Goal: Navigation & Orientation: Find specific page/section

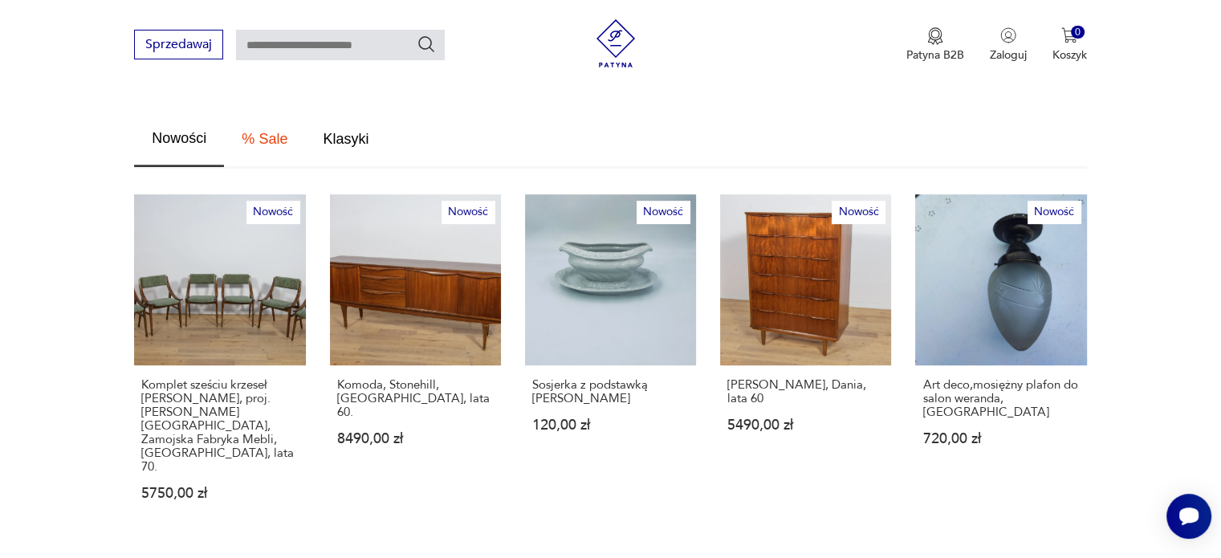
click at [1024, 557] on p "Zobacz wszystkie produkty" at bounding box center [967, 567] width 193 height 10
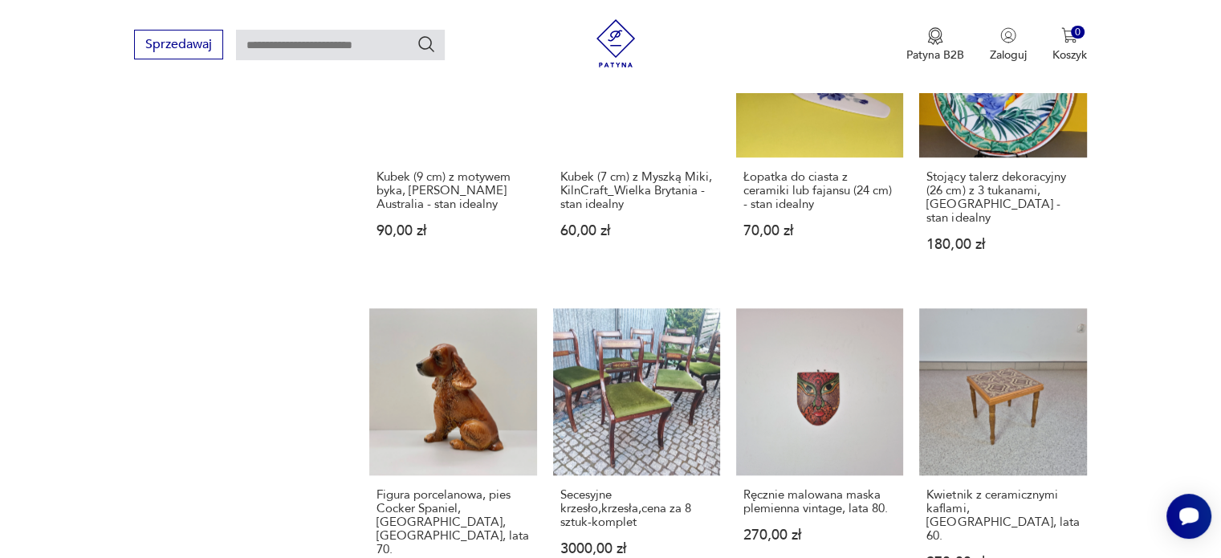
scroll to position [1356, 0]
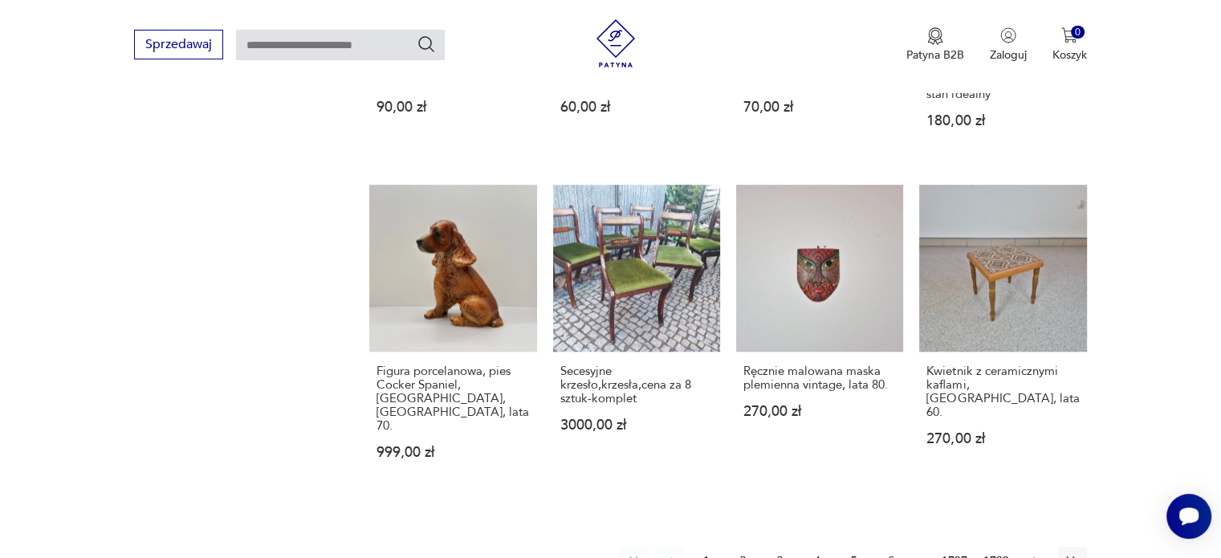
click at [1030, 553] on icon "button" at bounding box center [1036, 561] width 16 height 16
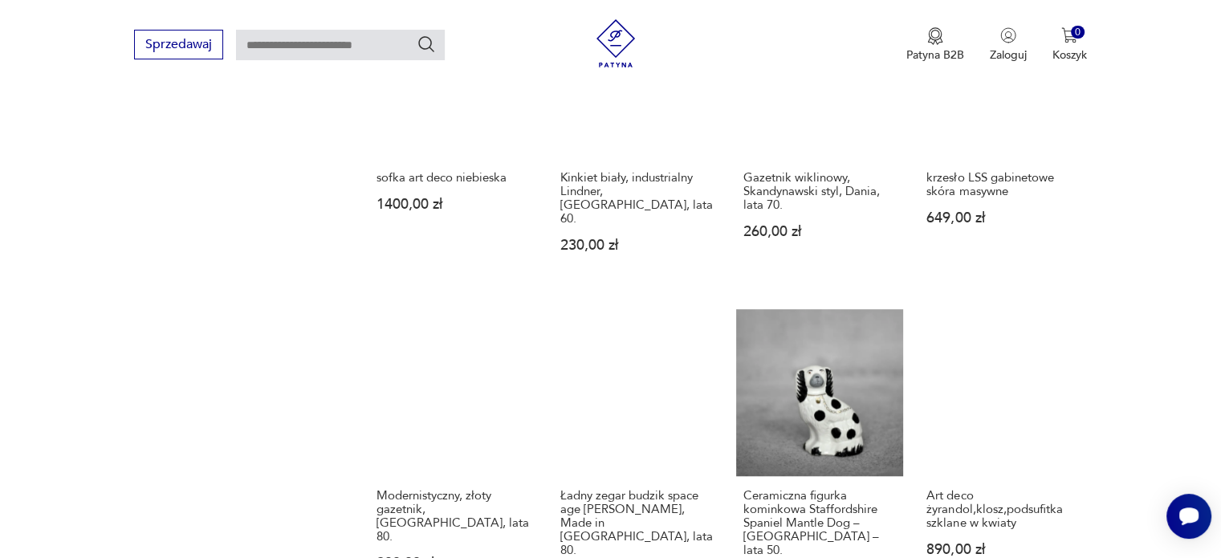
scroll to position [1331, 0]
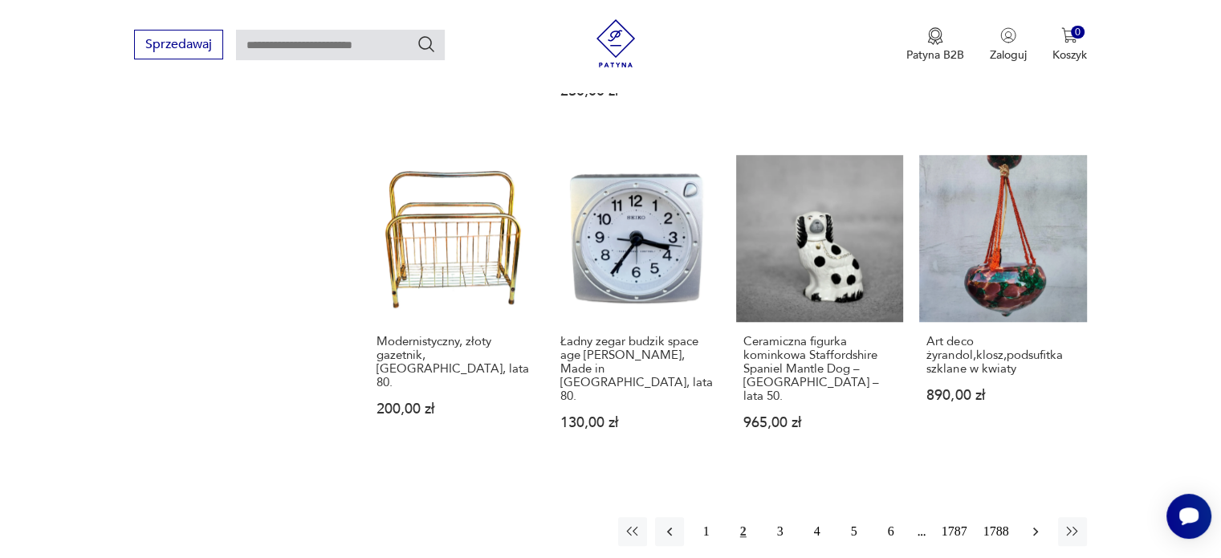
click at [1033, 524] on icon "button" at bounding box center [1036, 532] width 16 height 16
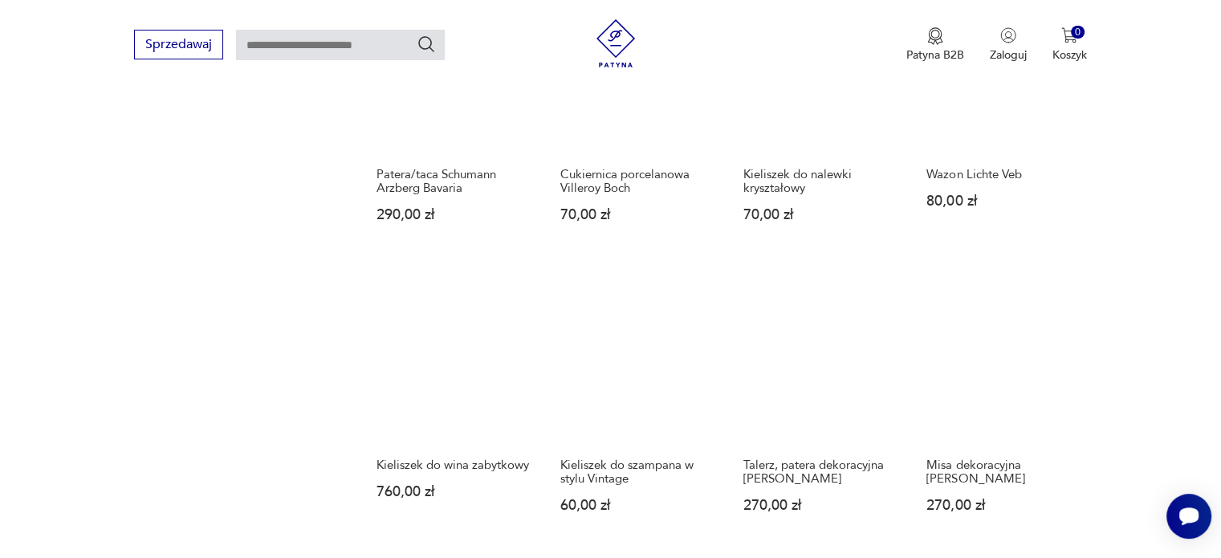
scroll to position [1331, 0]
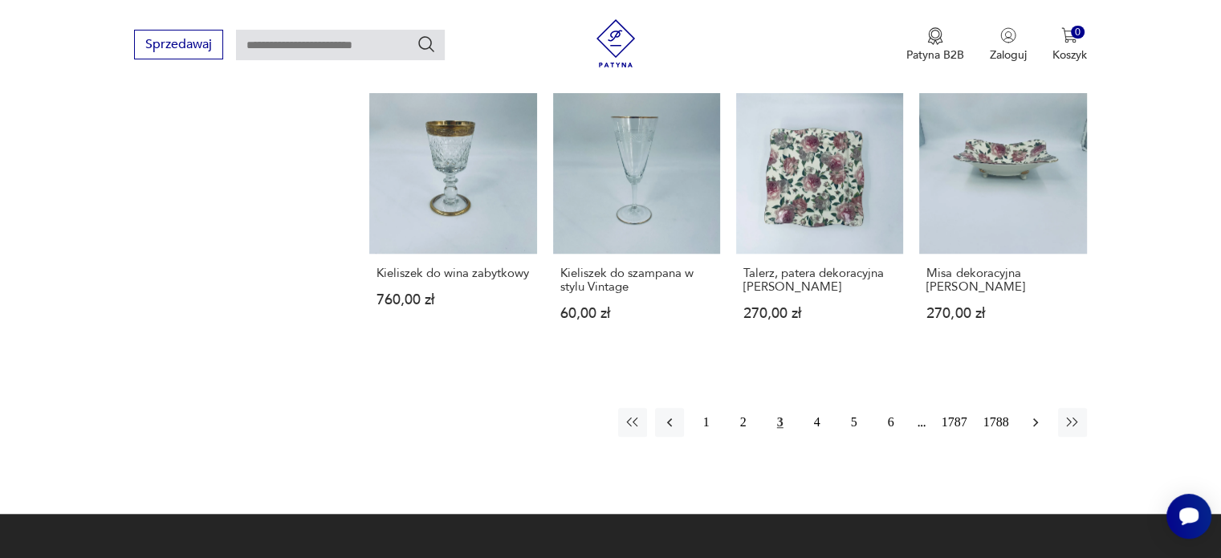
click at [1028, 414] on icon "button" at bounding box center [1036, 422] width 16 height 16
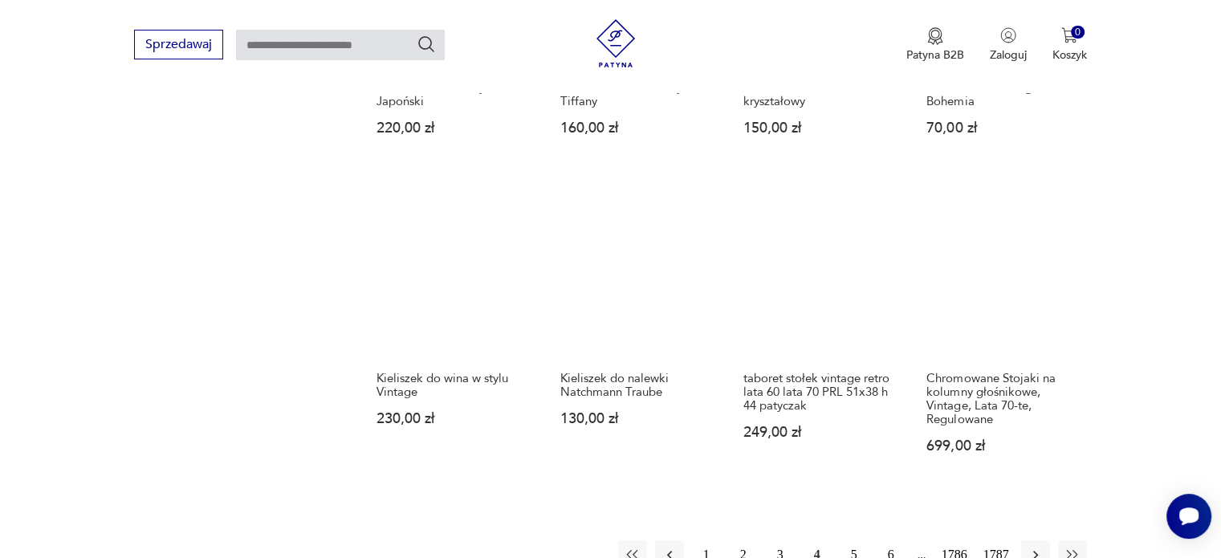
scroll to position [1251, 0]
